Goal: Information Seeking & Learning: Understand process/instructions

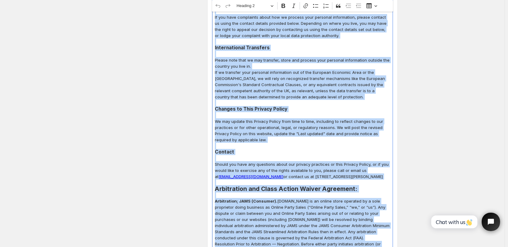
scroll to position [2141, 0]
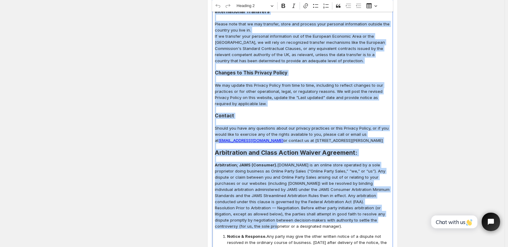
drag, startPoint x: 216, startPoint y: 98, endPoint x: 292, endPoint y: 115, distance: 78.4
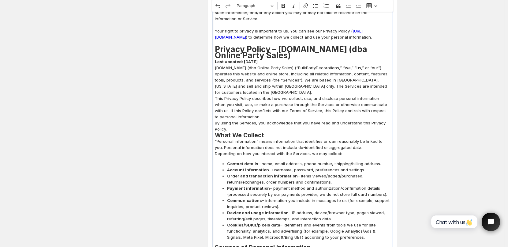
scroll to position [761, 0]
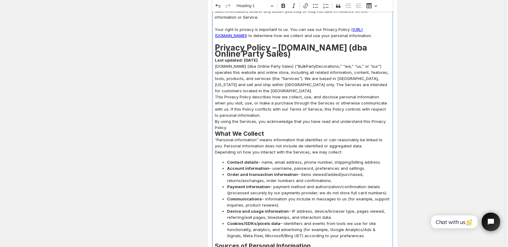
drag, startPoint x: 273, startPoint y: 41, endPoint x: 305, endPoint y: 47, distance: 33.1
click at [305, 47] on h1 "Privacy Policy – [DOMAIN_NAME] (dba Online Party Sales)" at bounding box center [302, 51] width 175 height 12
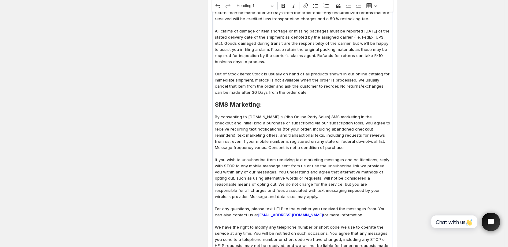
scroll to position [485, 0]
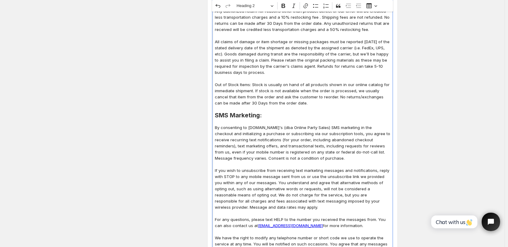
click at [244, 112] on h2 "SMS Marketing:" at bounding box center [302, 115] width 175 height 6
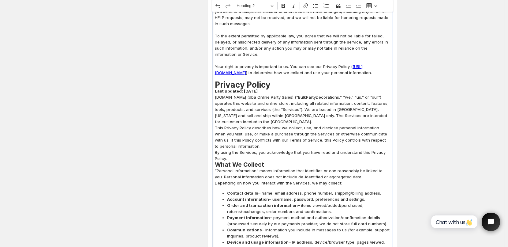
scroll to position [730, 0]
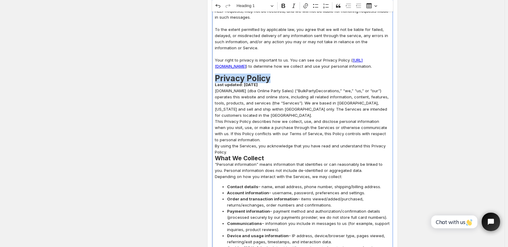
drag, startPoint x: 216, startPoint y: 72, endPoint x: 273, endPoint y: 71, distance: 56.7
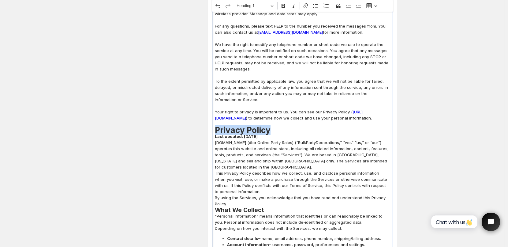
scroll to position [683, 0]
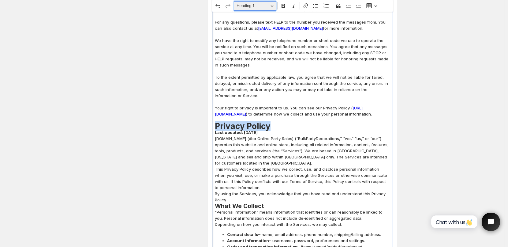
click at [274, 7] on button "Heading 1" at bounding box center [255, 5] width 42 height 9
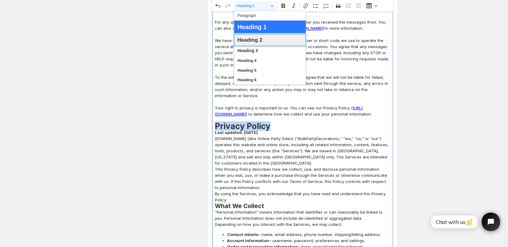
click at [248, 41] on span "Heading 2" at bounding box center [250, 39] width 25 height 9
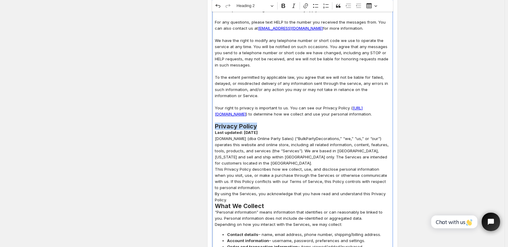
click at [260, 123] on h2 "Privacy Policy" at bounding box center [302, 126] width 175 height 6
